Goal: Task Accomplishment & Management: Complete application form

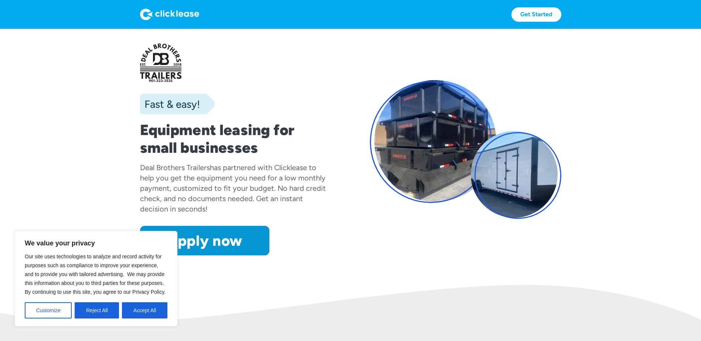
click at [111, 317] on button "Reject All" at bounding box center [97, 311] width 44 height 16
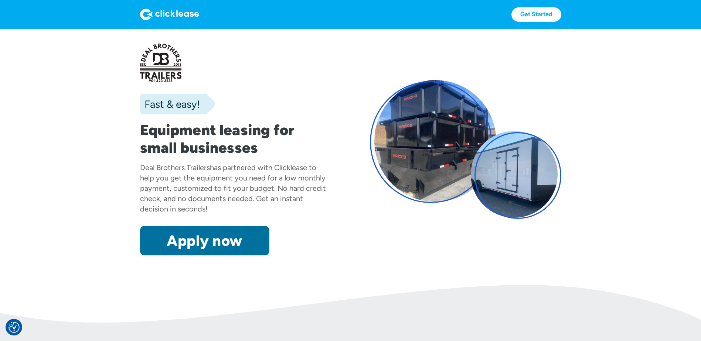
click at [162, 249] on link "Apply now" at bounding box center [204, 241] width 129 height 30
click at [260, 239] on link "Apply now" at bounding box center [204, 241] width 129 height 30
